Goal: Check status: Check status

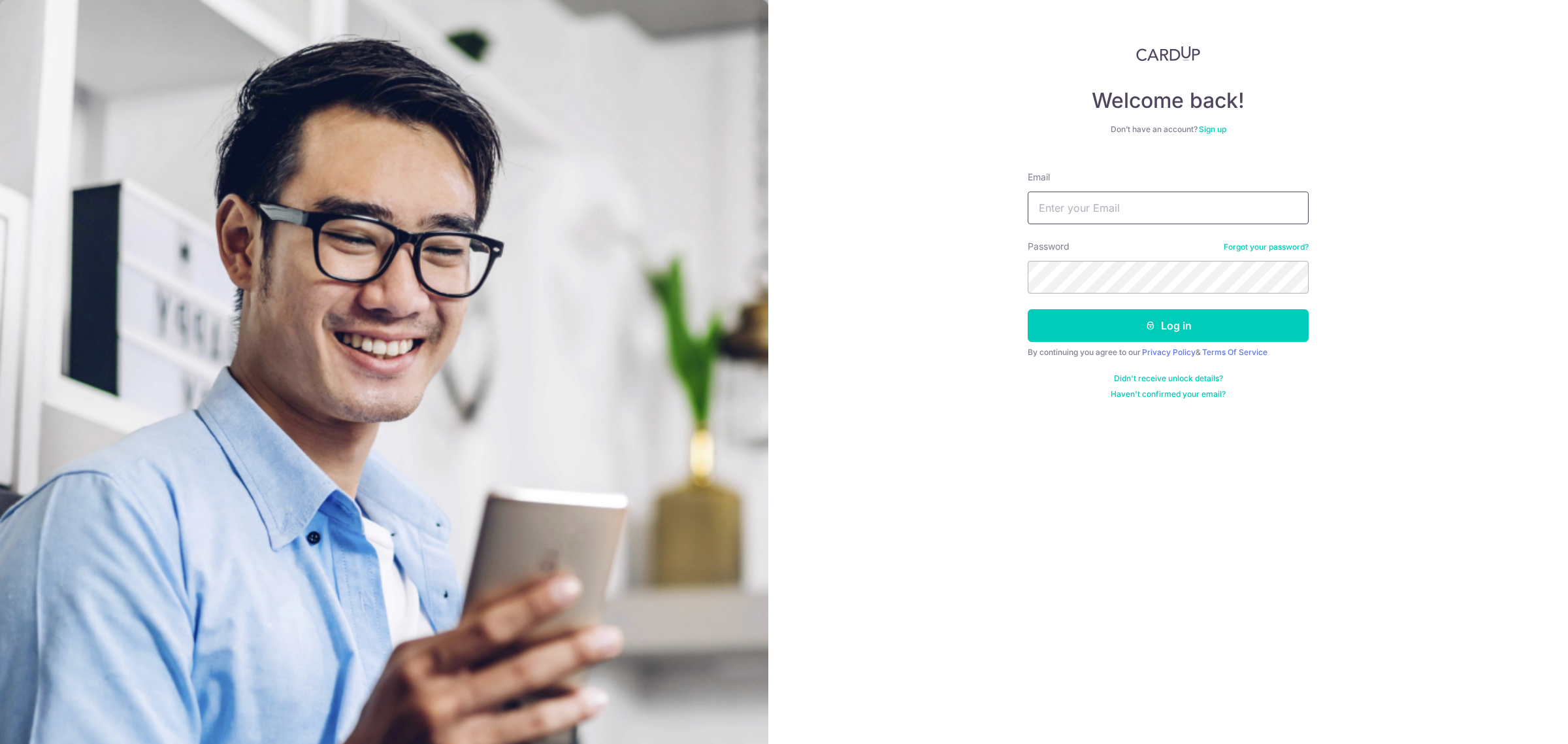
type input "[EMAIL_ADDRESS][DOMAIN_NAME]"
click at [1256, 212] on input "[EMAIL_ADDRESS][DOMAIN_NAME]" at bounding box center [1168, 207] width 281 height 33
click at [1411, 233] on div "Welcome back! Don’t have an account? Sign up Email finance@brightoncollege.edu.…" at bounding box center [1168, 372] width 799 height 744
click at [1195, 327] on button "Log in" at bounding box center [1168, 325] width 281 height 33
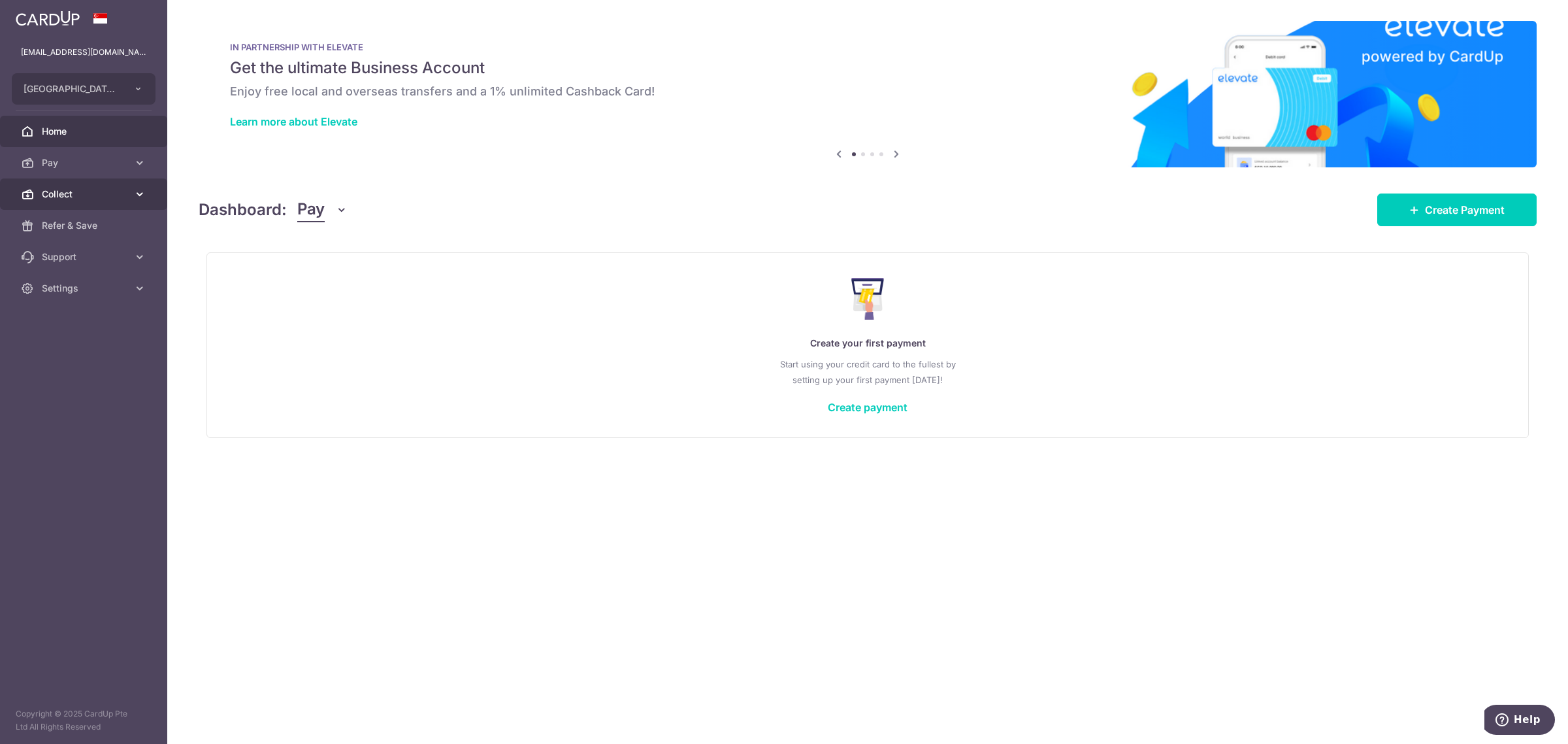
click at [50, 189] on span "Collect" at bounding box center [85, 194] width 86 height 13
click at [73, 226] on span "Dashboard" at bounding box center [85, 225] width 86 height 13
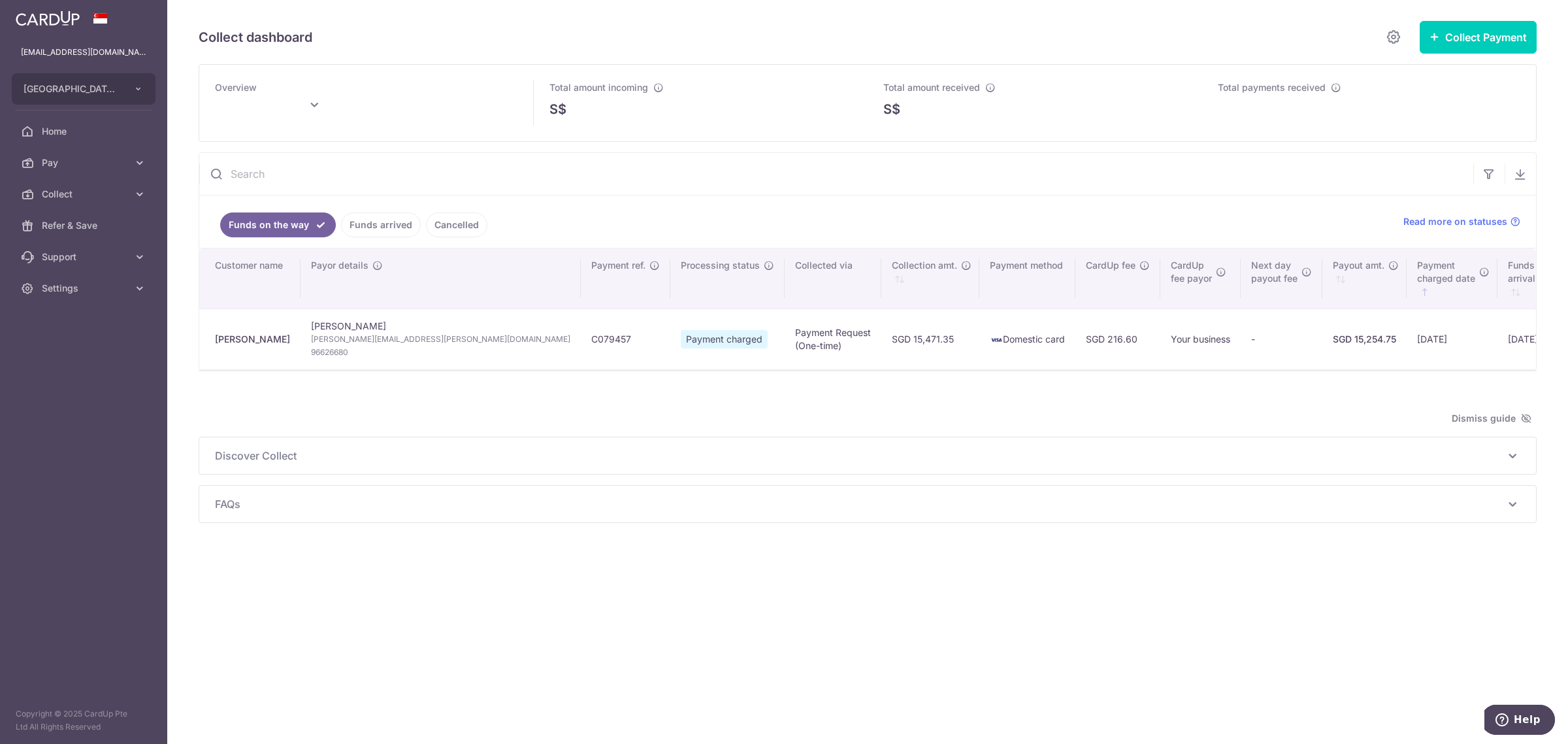
click at [367, 234] on link "Funds arrived" at bounding box center [381, 224] width 79 height 25
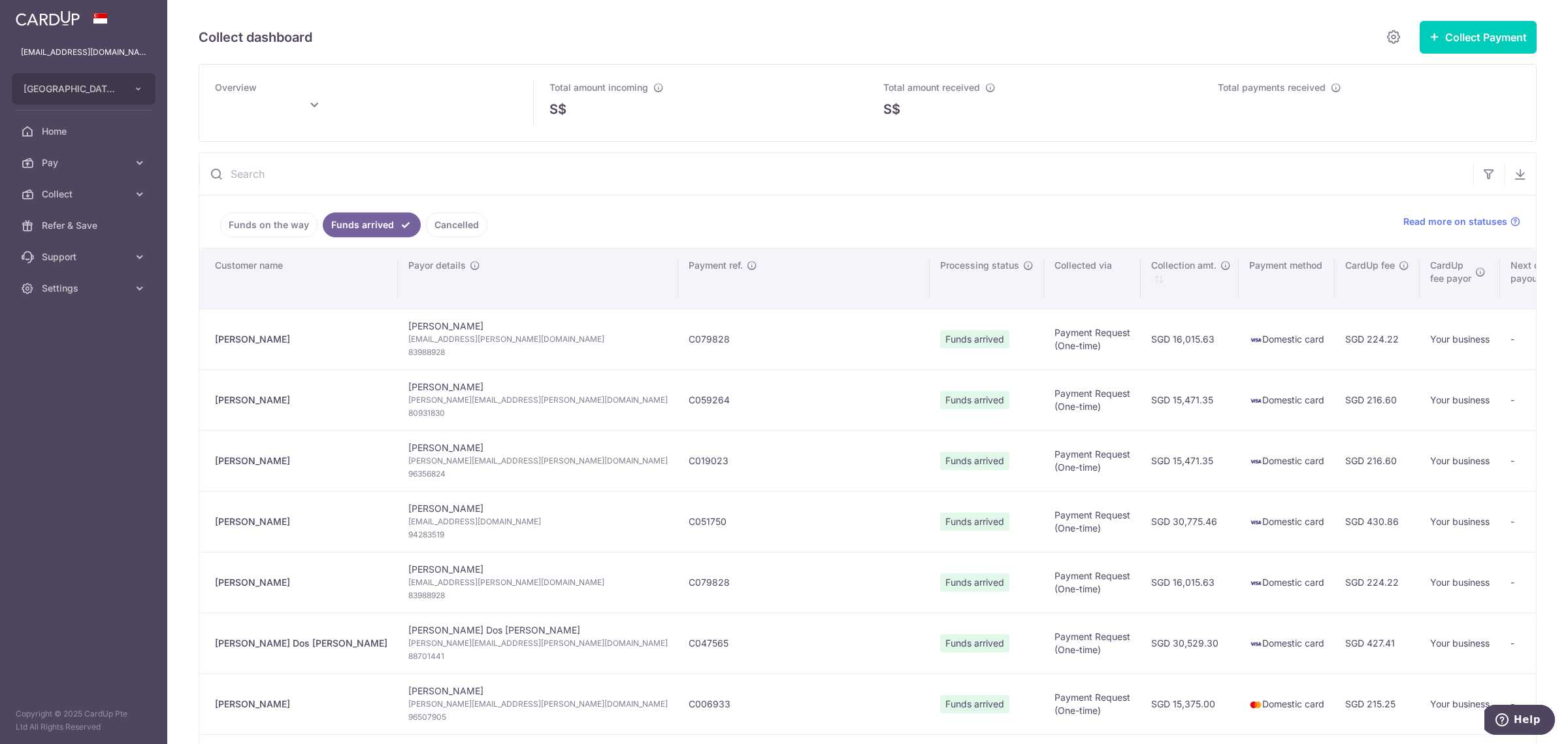
click at [309, 100] on icon at bounding box center [314, 105] width 15 height 15
type input "[DATE]"
click at [507, 187] on input "text" at bounding box center [836, 174] width 1274 height 42
click at [483, 176] on input "text" at bounding box center [836, 174] width 1274 height 42
paste input "C073025"
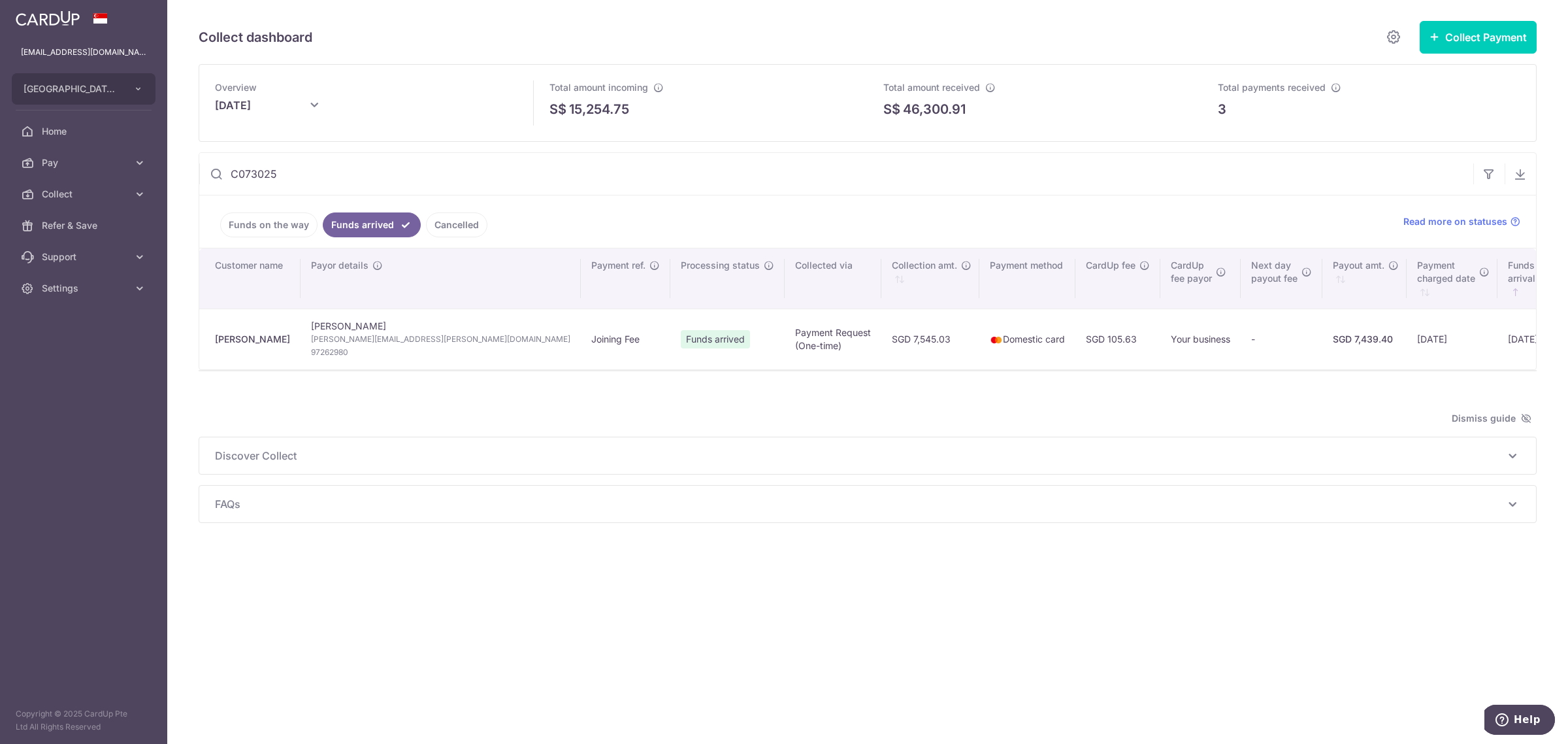
scroll to position [0, 80]
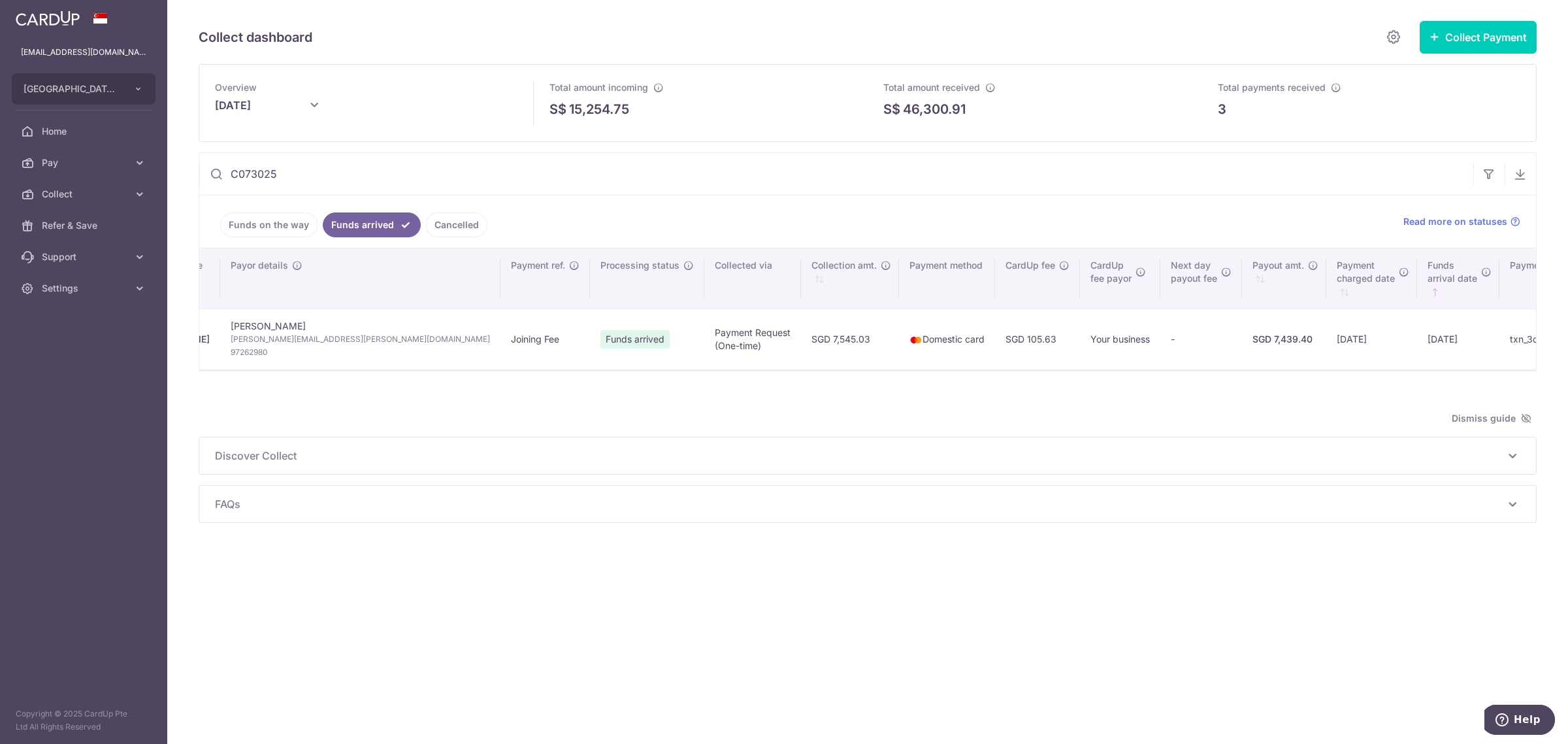
click at [454, 215] on link "Cancelled" at bounding box center [456, 224] width 61 height 25
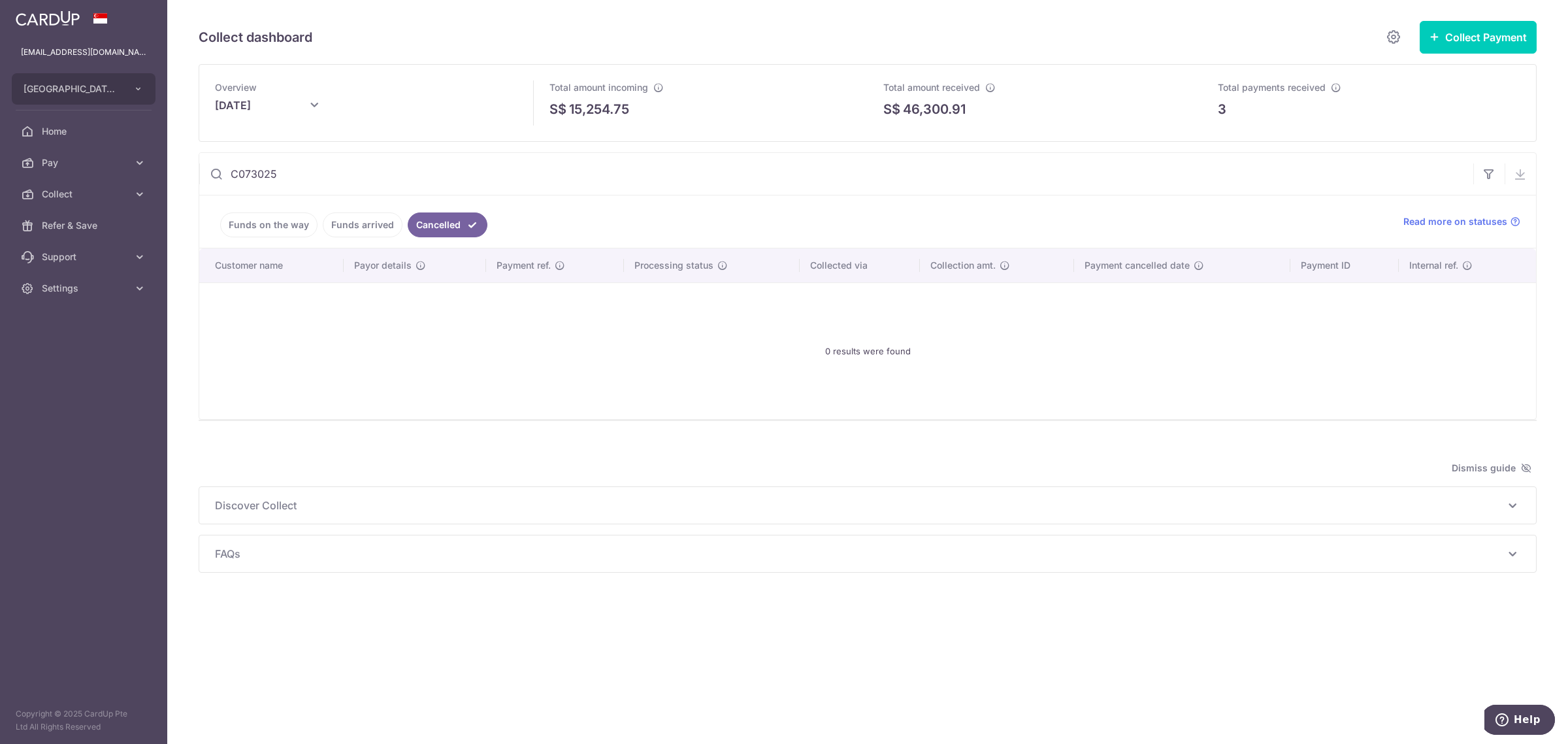
click at [376, 226] on link "Funds arrived" at bounding box center [362, 224] width 79 height 25
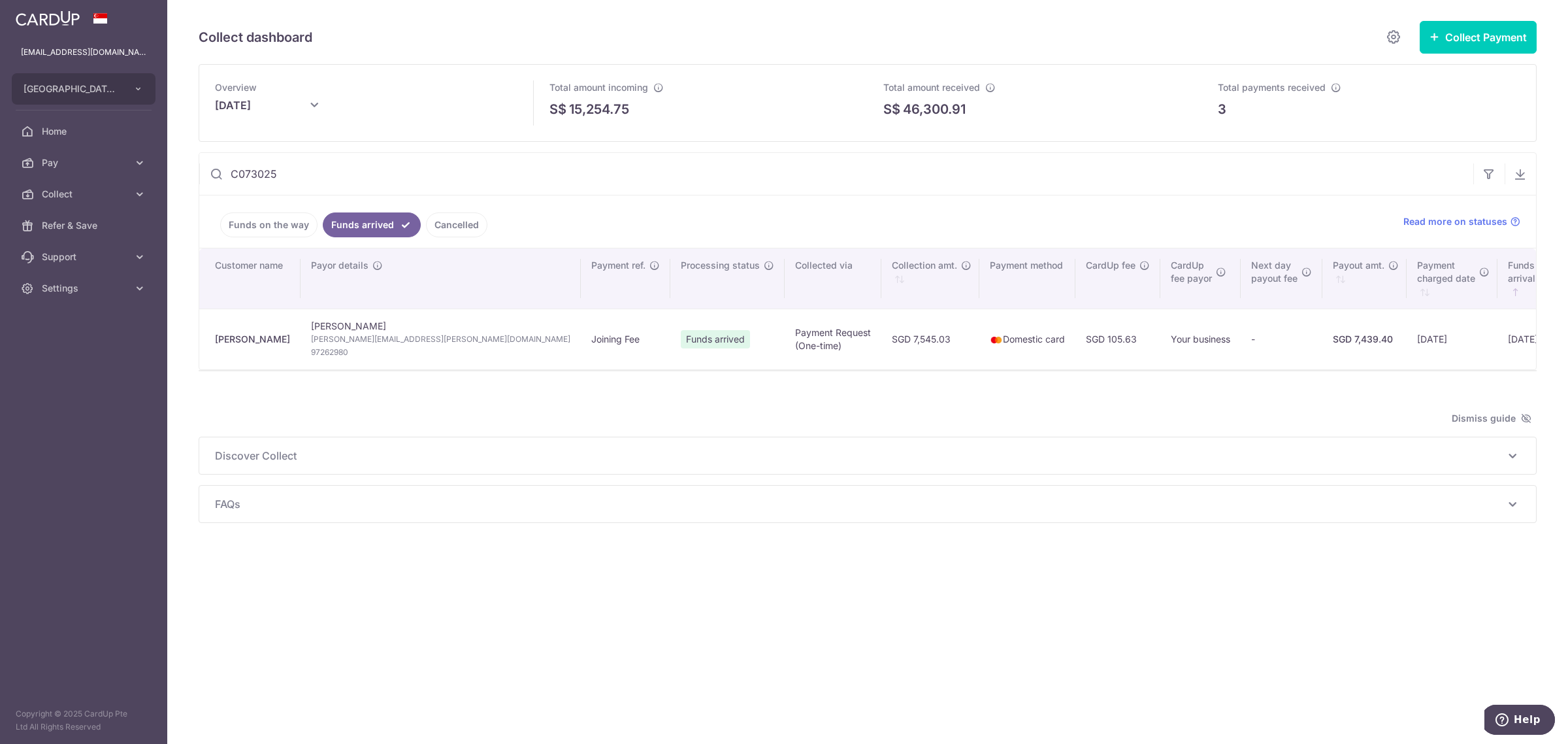
click at [263, 230] on link "Funds on the way" at bounding box center [269, 224] width 98 height 25
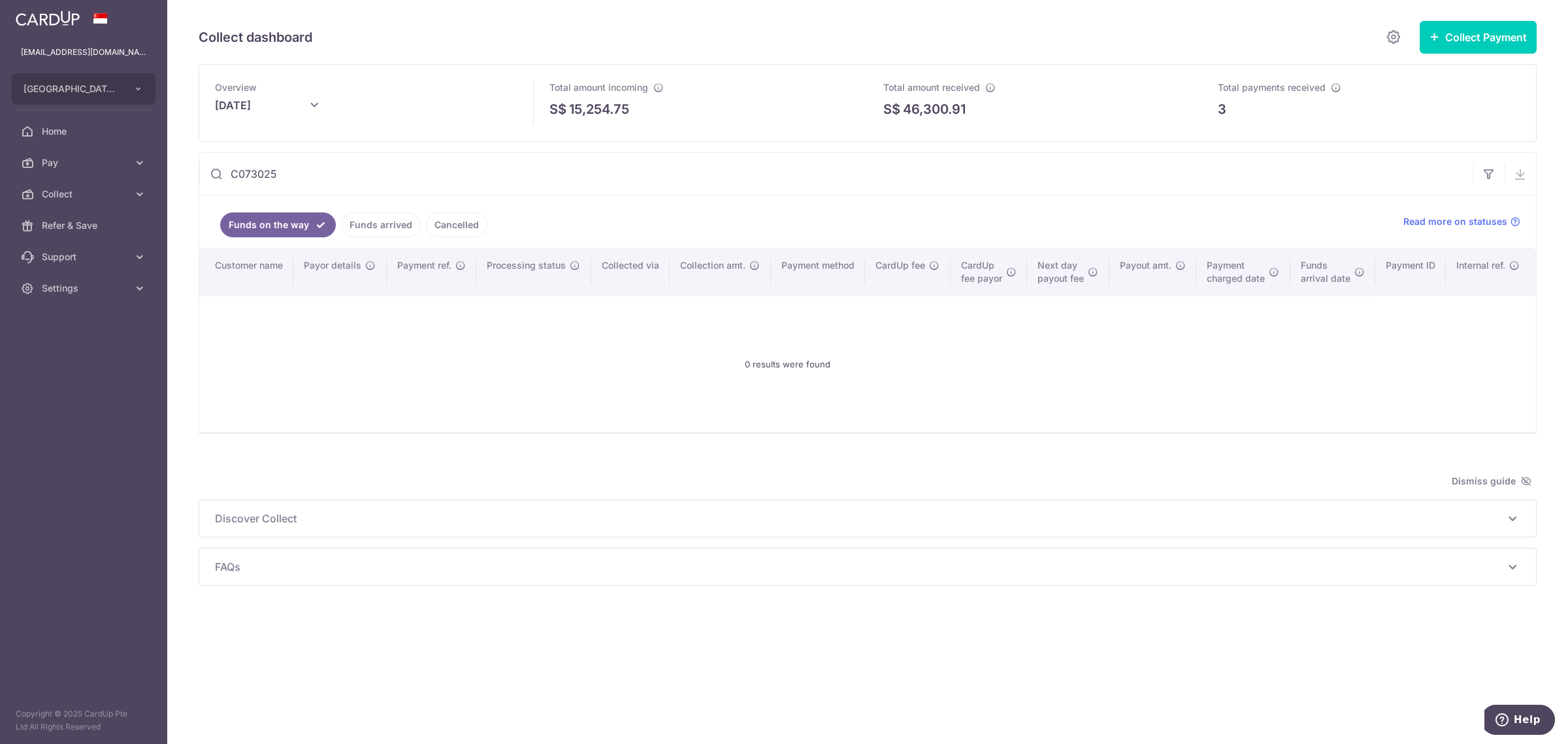
click at [376, 229] on link "Funds arrived" at bounding box center [381, 224] width 79 height 25
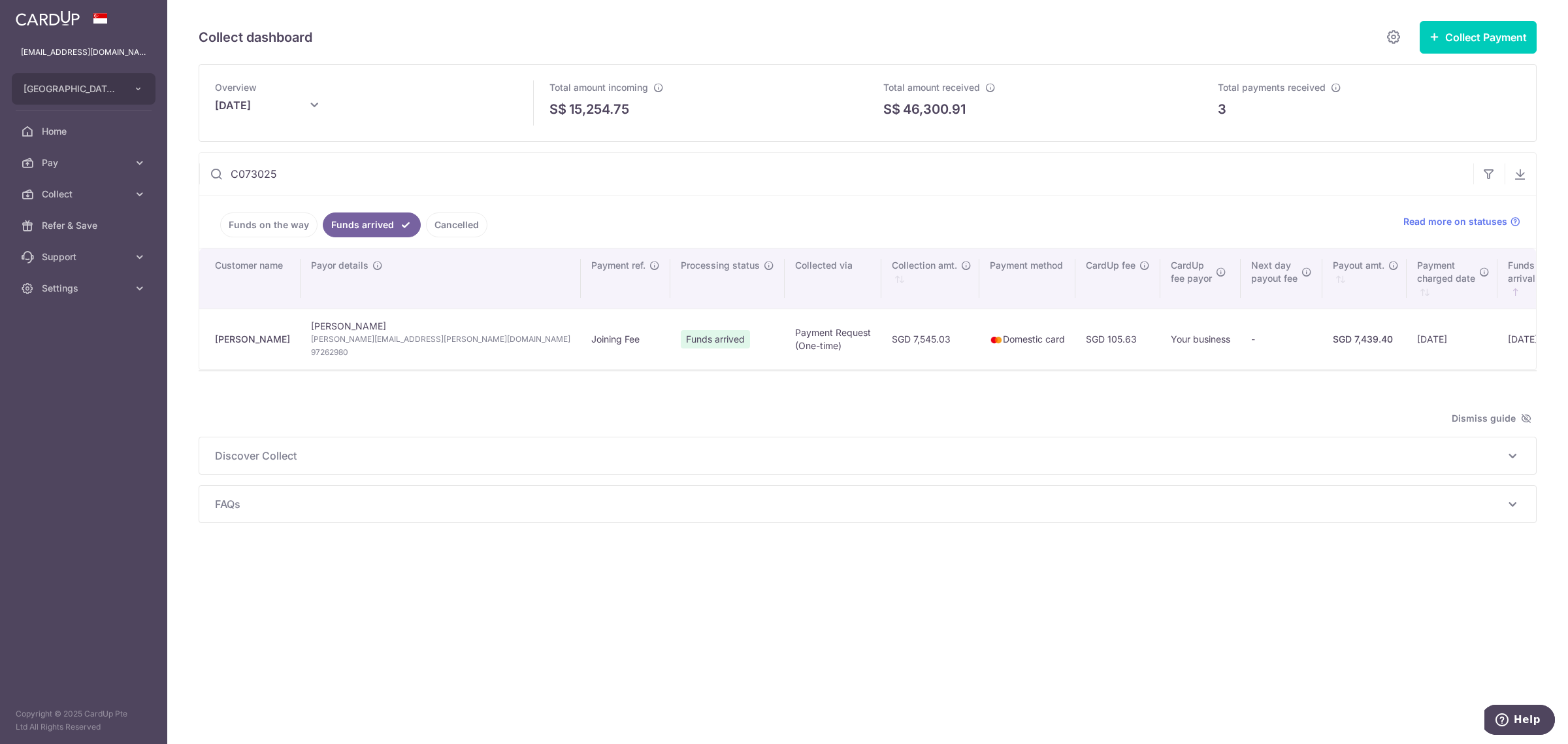
click at [324, 167] on input "C073025" at bounding box center [836, 174] width 1274 height 42
drag, startPoint x: 314, startPoint y: 172, endPoint x: 219, endPoint y: 164, distance: 95.3
click at [219, 164] on input "C073025" at bounding box center [836, 174] width 1274 height 42
paste input "19023"
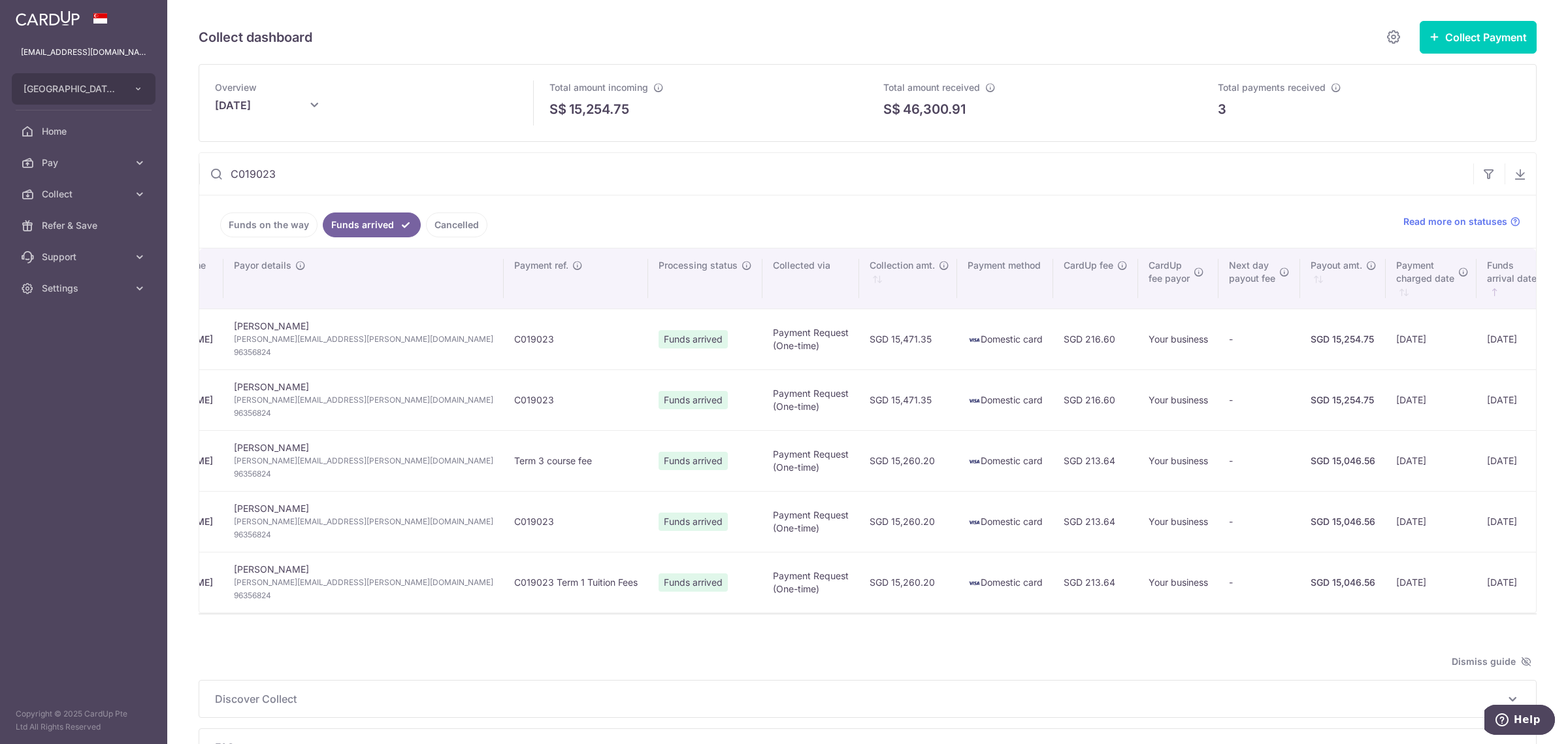
scroll to position [0, 113]
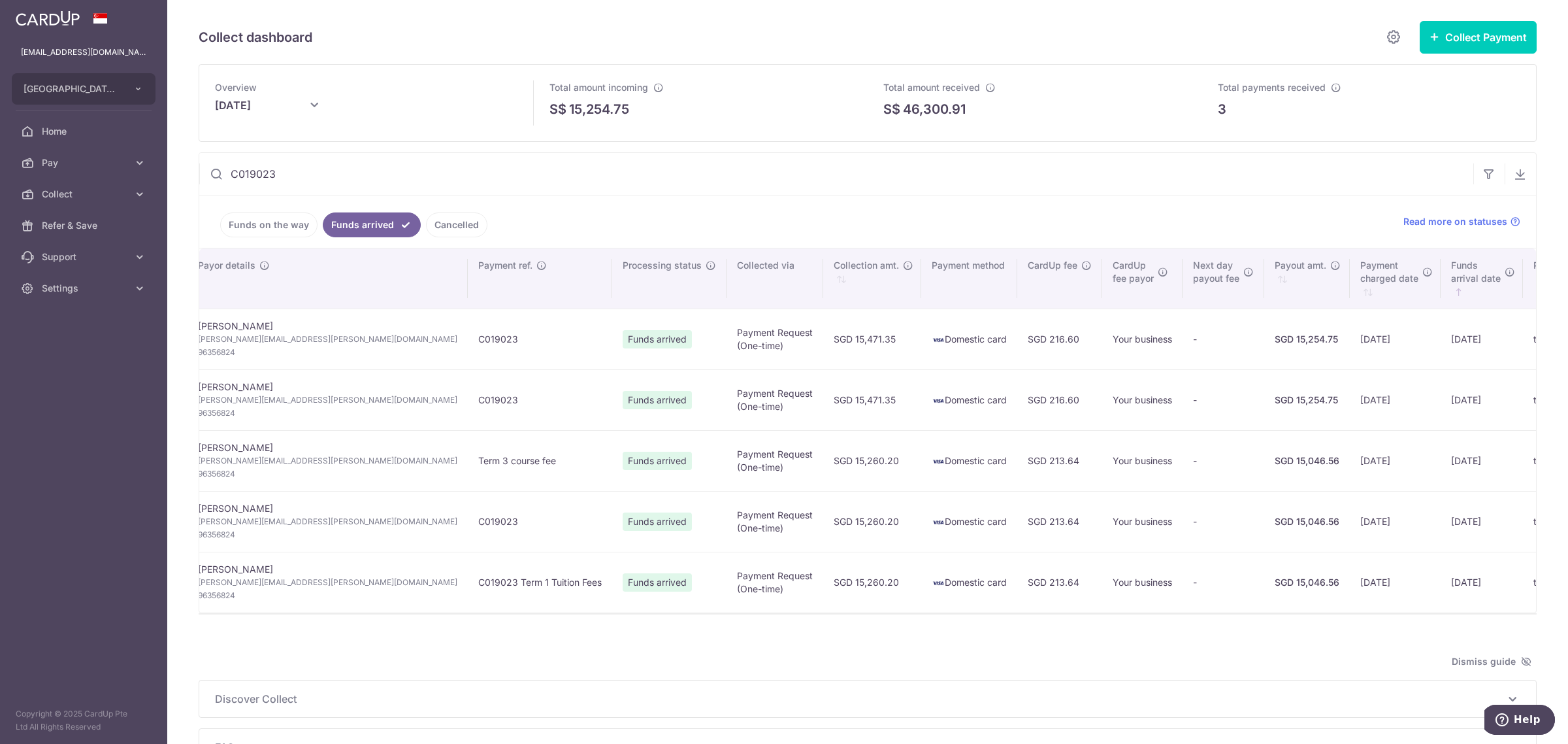
click at [348, 170] on input "C019023" at bounding box center [836, 174] width 1274 height 42
drag, startPoint x: 348, startPoint y: 170, endPoint x: 188, endPoint y: 151, distance: 161.1
click at [188, 151] on div "Collect dashboard Collect Payment Create request to collect payments Custom Pay…" at bounding box center [867, 372] width 1400 height 744
paste input "59264"
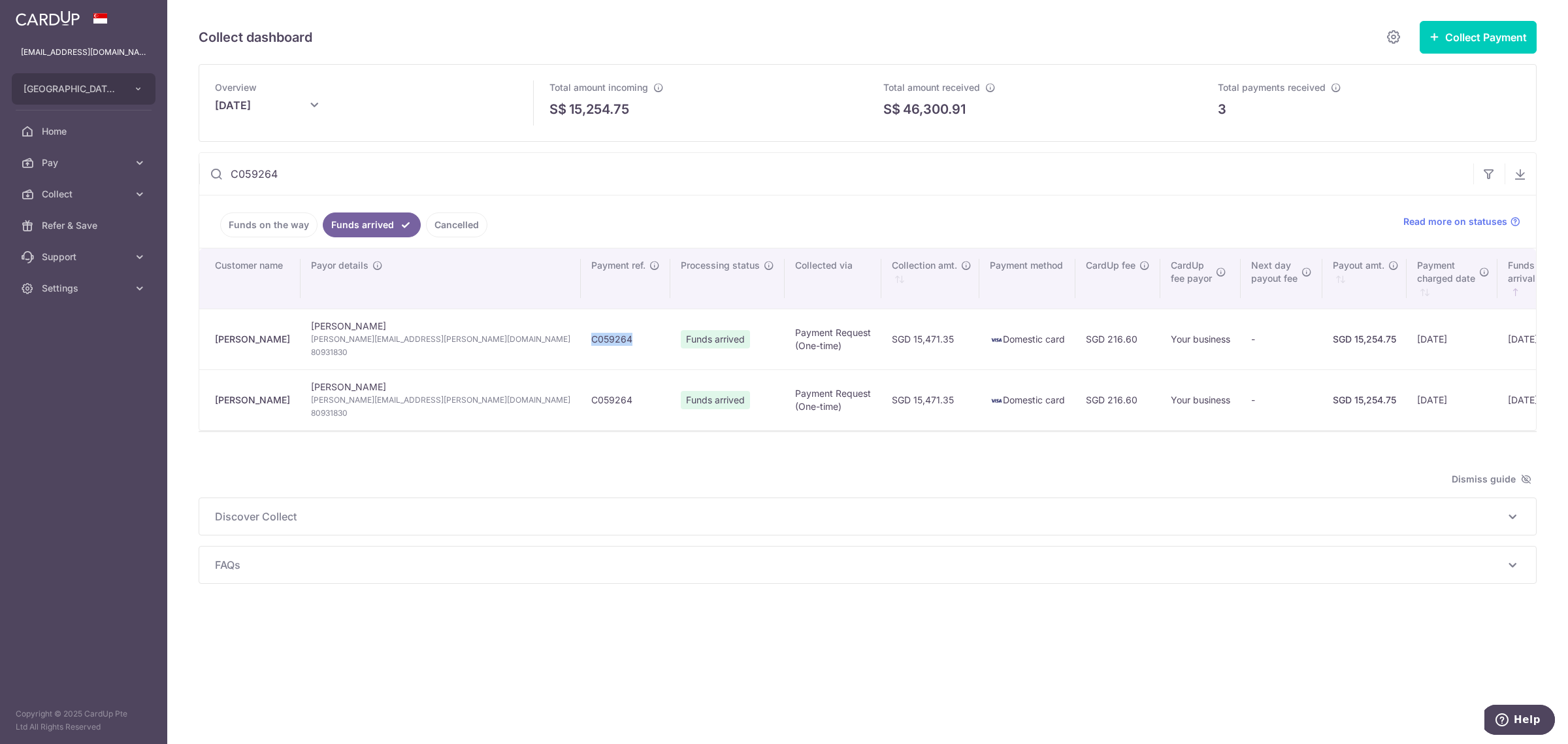
drag, startPoint x: 464, startPoint y: 343, endPoint x: 419, endPoint y: 337, distance: 45.4
click at [581, 337] on td "C059264" at bounding box center [625, 339] width 90 height 61
copy td "C059264"
click at [305, 172] on input "C059264" at bounding box center [836, 174] width 1274 height 42
click at [286, 175] on input "C059264" at bounding box center [836, 174] width 1274 height 42
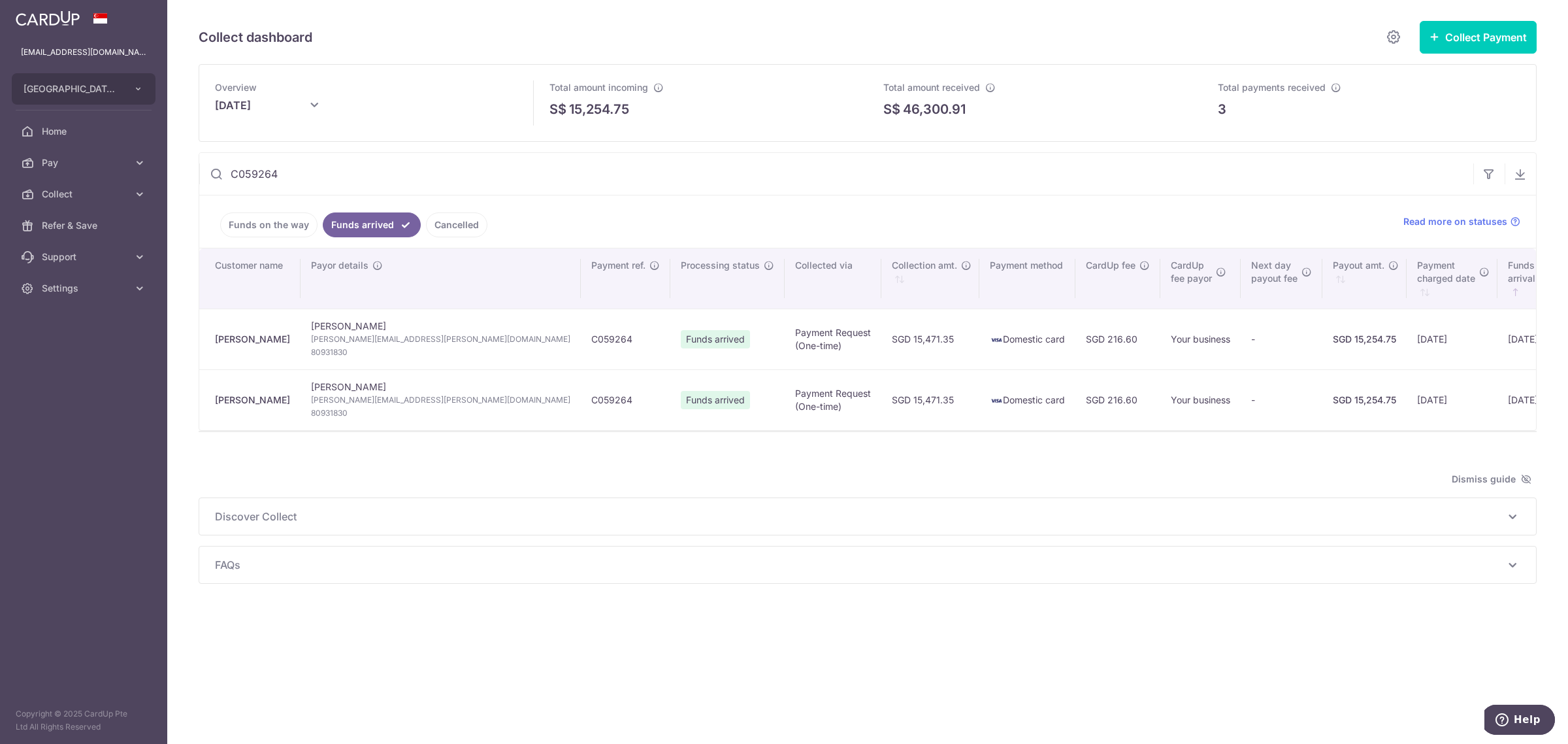
drag, startPoint x: 286, startPoint y: 178, endPoint x: 231, endPoint y: 170, distance: 55.6
click at [231, 170] on input "C059264" at bounding box center [836, 174] width 1274 height 42
paste input "79828"
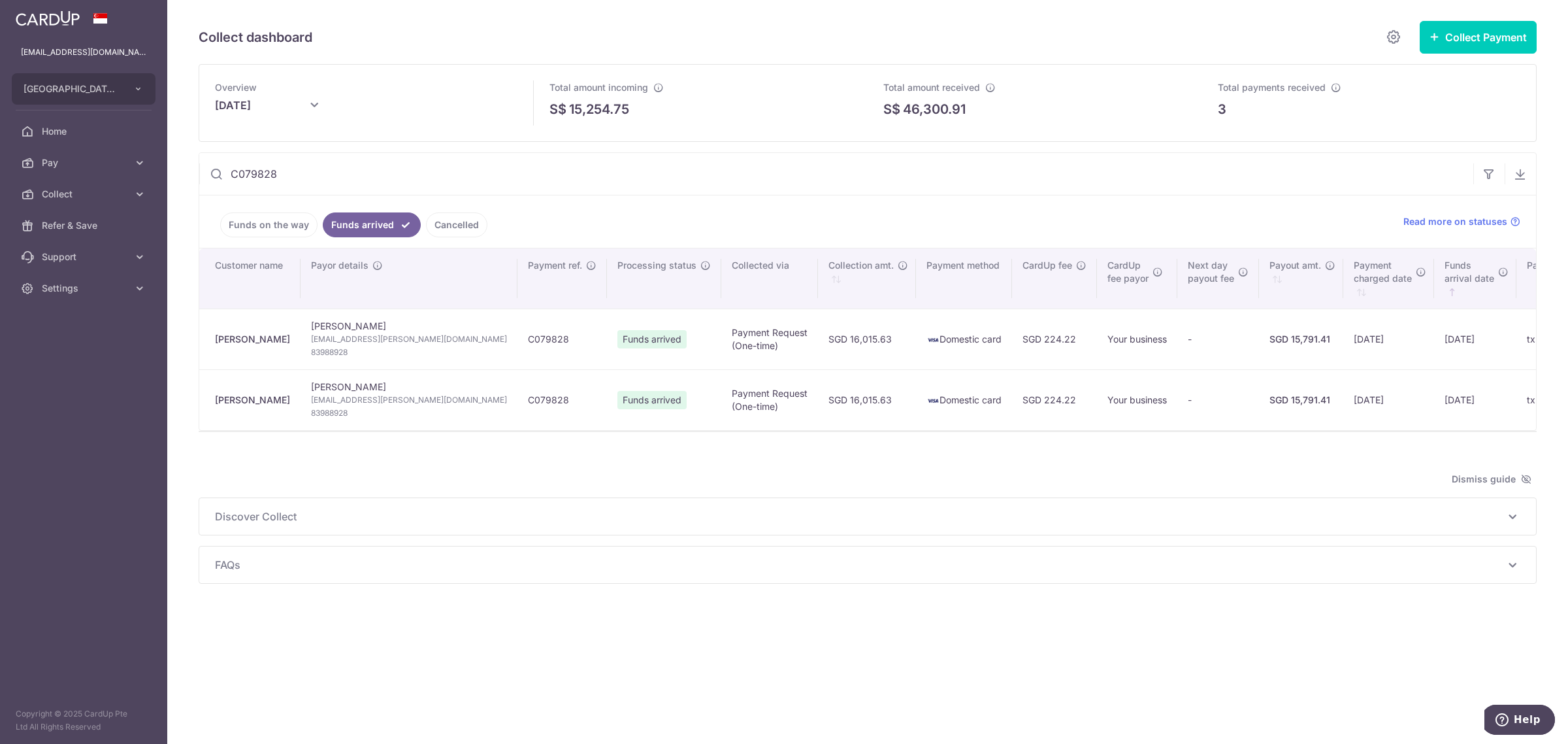
type input "C079828"
